Goal: Task Accomplishment & Management: Use online tool/utility

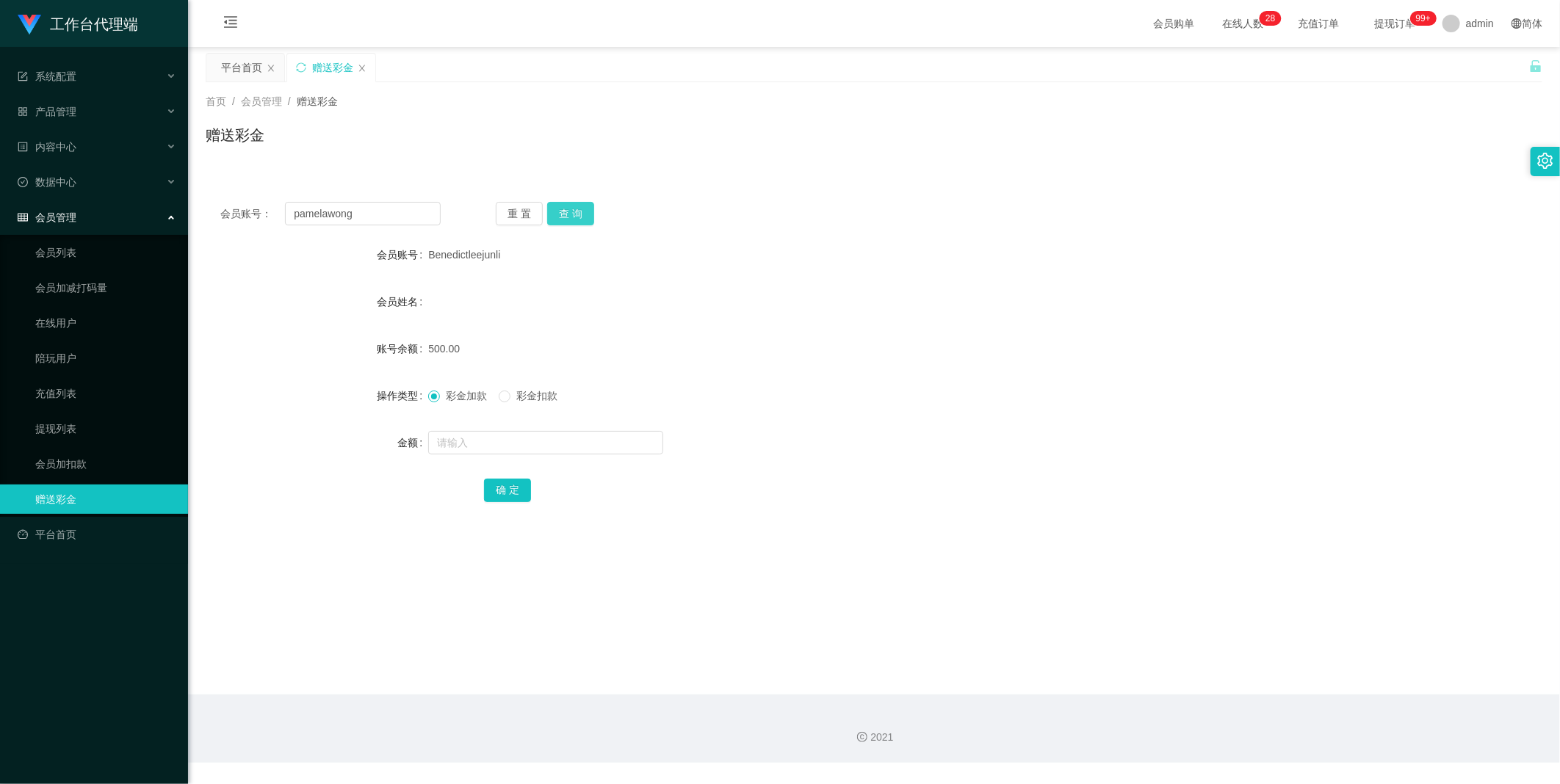
type input "pamelawong"
drag, startPoint x: 577, startPoint y: 215, endPoint x: 641, endPoint y: 316, distance: 119.6
click at [578, 214] on button "查 询" at bounding box center [571, 214] width 47 height 24
click at [503, 455] on div at bounding box center [818, 442] width 780 height 29
click at [520, 445] on input "text" at bounding box center [546, 442] width 235 height 24
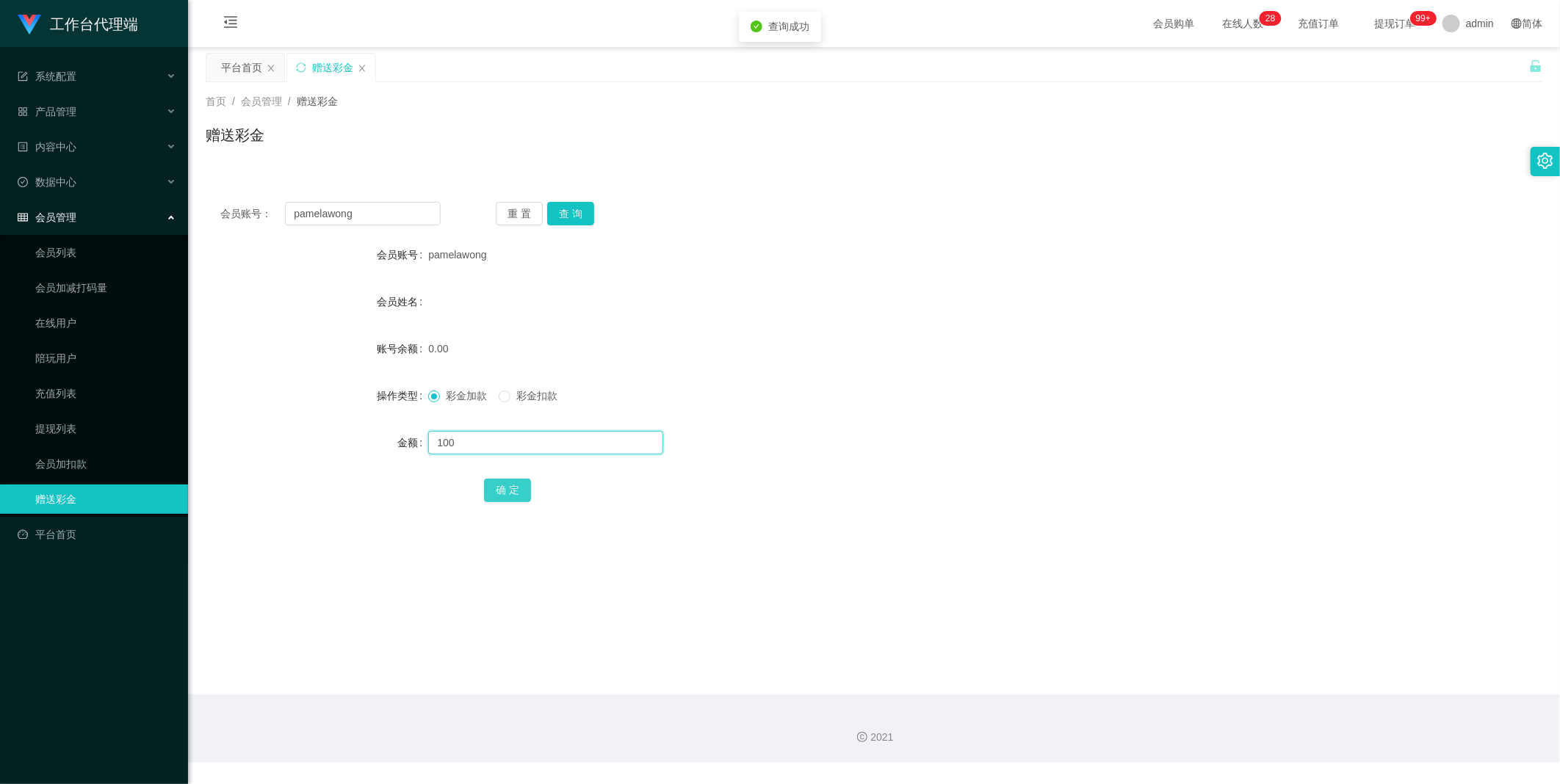
type input "100"
click at [515, 485] on button "确 定" at bounding box center [507, 490] width 47 height 24
